Goal: Understand process/instructions: Learn how to perform a task or action

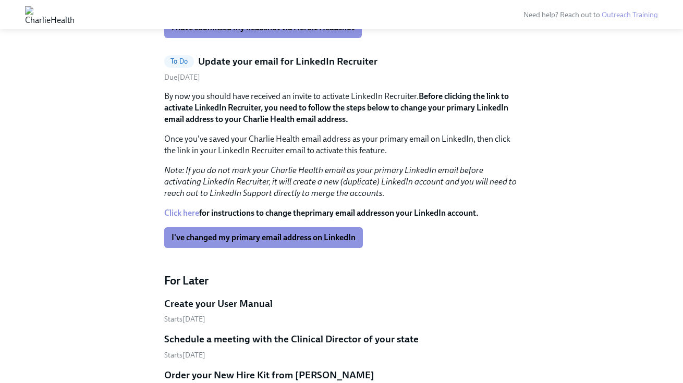
scroll to position [1155, 0]
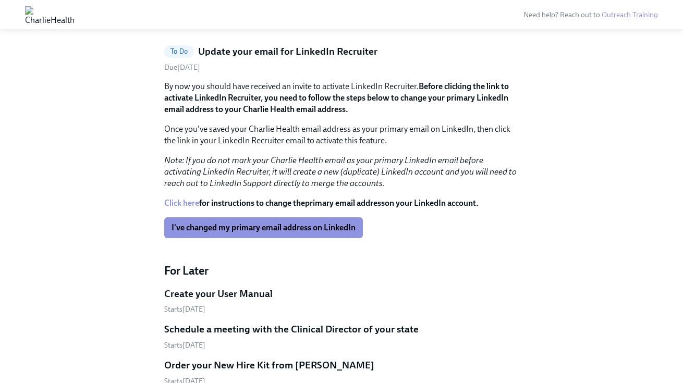
click at [242, 287] on link "Create your User Manual Starts October 8th" at bounding box center [341, 301] width 355 height 28
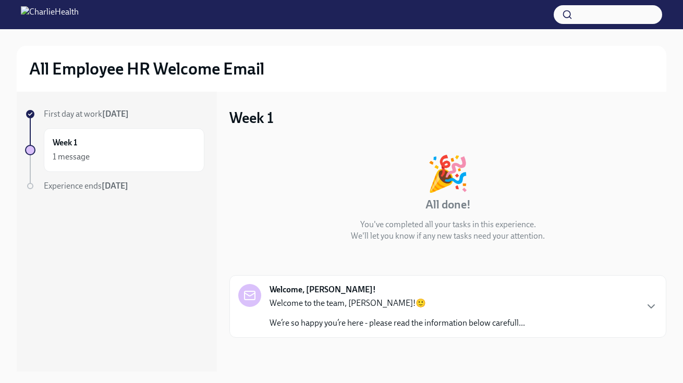
scroll to position [1, 0]
click at [79, 20] on img at bounding box center [50, 14] width 58 height 17
click at [79, 18] on img at bounding box center [50, 14] width 58 height 17
click at [79, 113] on span "First day at work Oct 6th" at bounding box center [86, 113] width 85 height 10
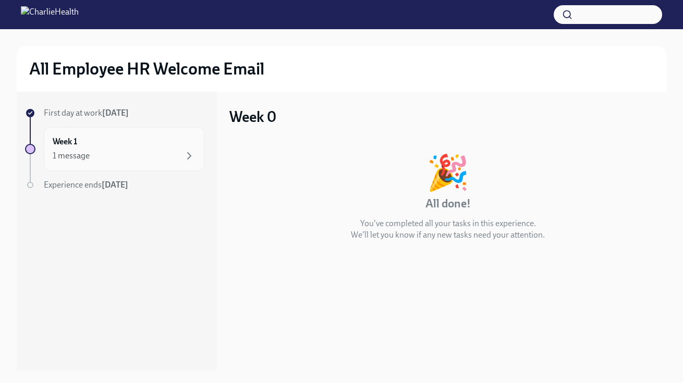
click at [80, 160] on div "1 message" at bounding box center [71, 155] width 37 height 11
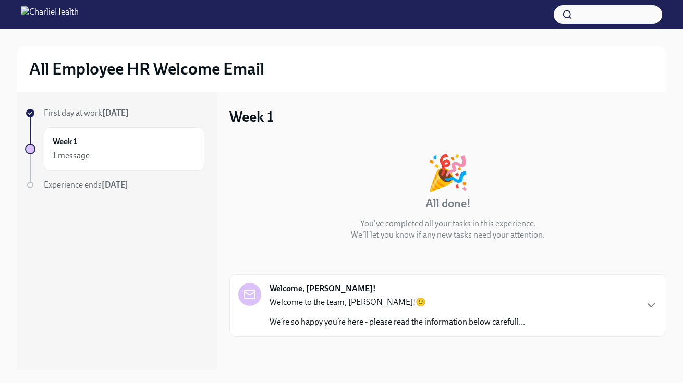
click at [340, 320] on p "We’re so happy you’re here - please read the information below carefull..." at bounding box center [398, 322] width 256 height 11
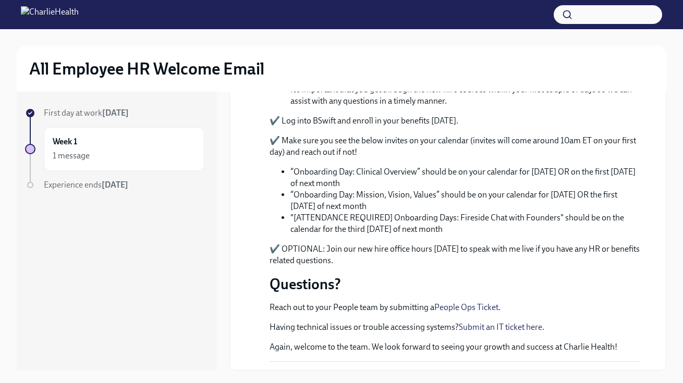
scroll to position [830, 0]
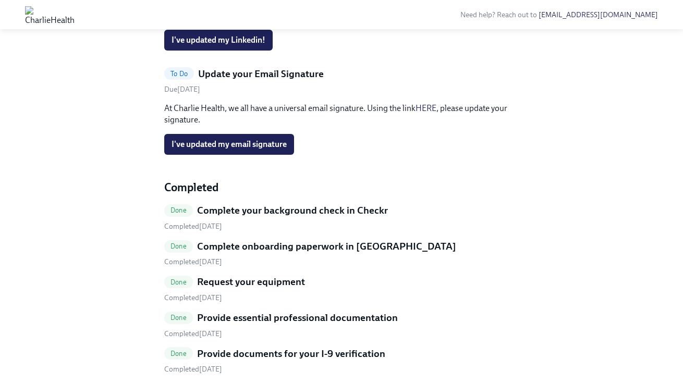
scroll to position [285, 0]
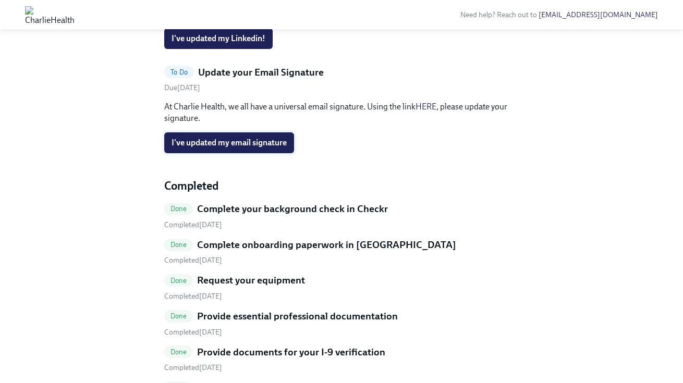
click at [262, 148] on span "I've updated my email signature" at bounding box center [229, 143] width 115 height 10
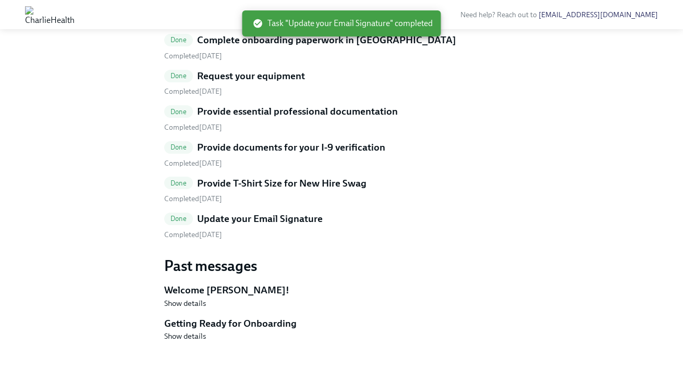
scroll to position [508, 0]
click at [208, 326] on h5 "Getting Ready for Onboarding" at bounding box center [341, 324] width 355 height 14
click at [190, 339] on span "Show details" at bounding box center [185, 336] width 42 height 10
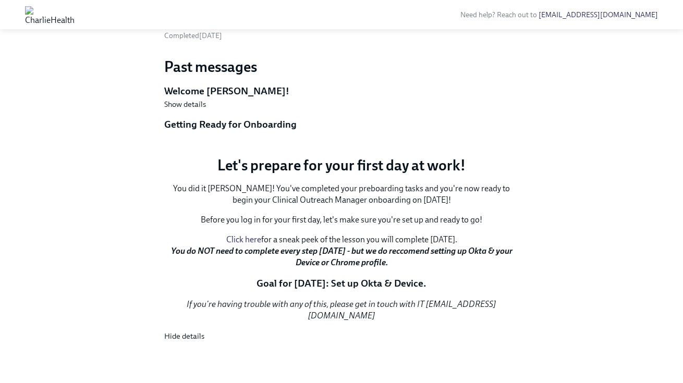
scroll to position [829, 0]
click at [414, 148] on button "Zoom image" at bounding box center [341, 148] width 355 height 0
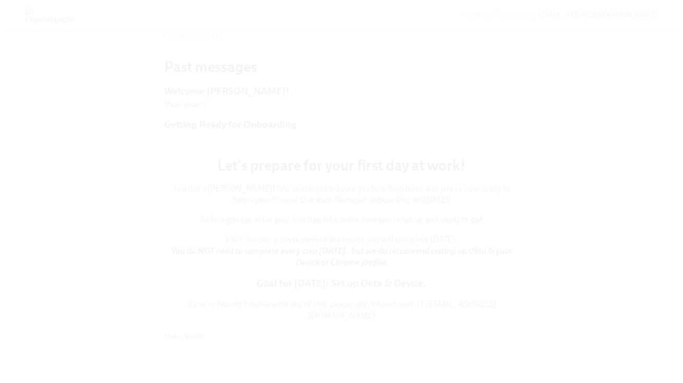
click at [414, 125] on button "Unzoom image" at bounding box center [341, 191] width 683 height 383
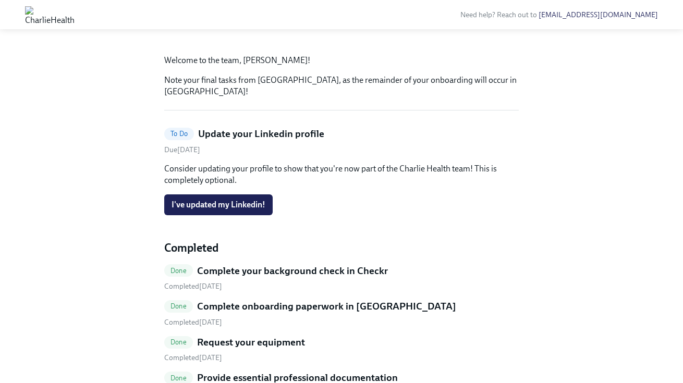
scroll to position [120, 0]
